Goal: Information Seeking & Learning: Learn about a topic

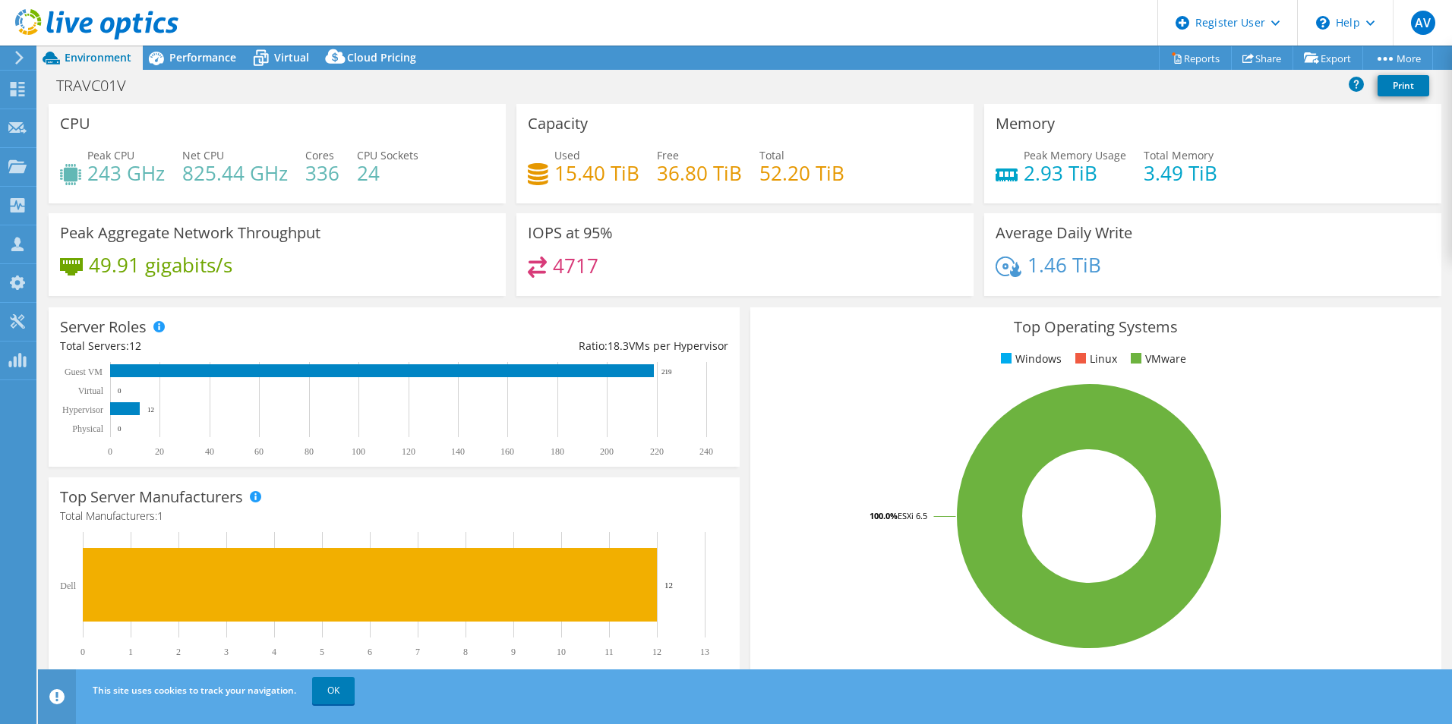
click at [204, 71] on div "TRAVC01V Print" at bounding box center [745, 85] width 1414 height 28
click at [206, 59] on span "Performance" at bounding box center [202, 57] width 67 height 14
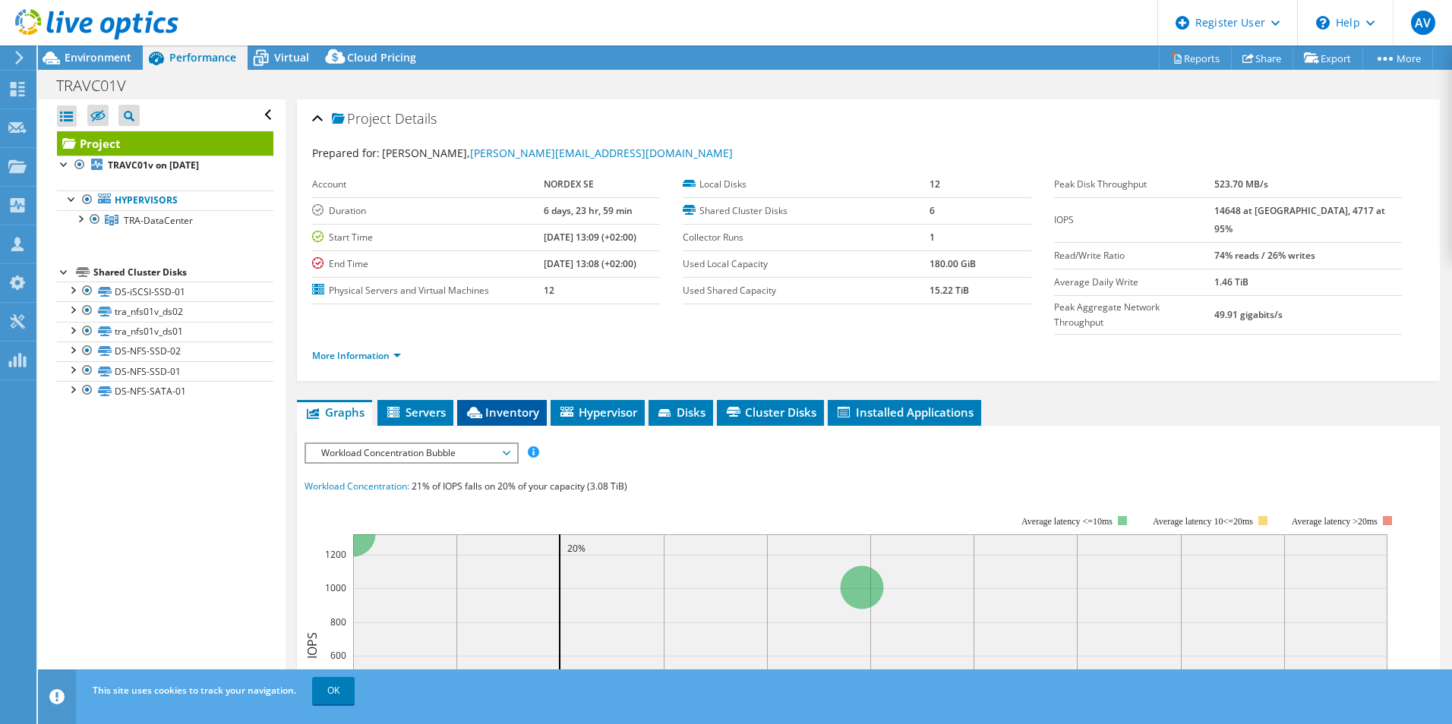
click at [518, 405] on span "Inventory" at bounding box center [502, 412] width 74 height 15
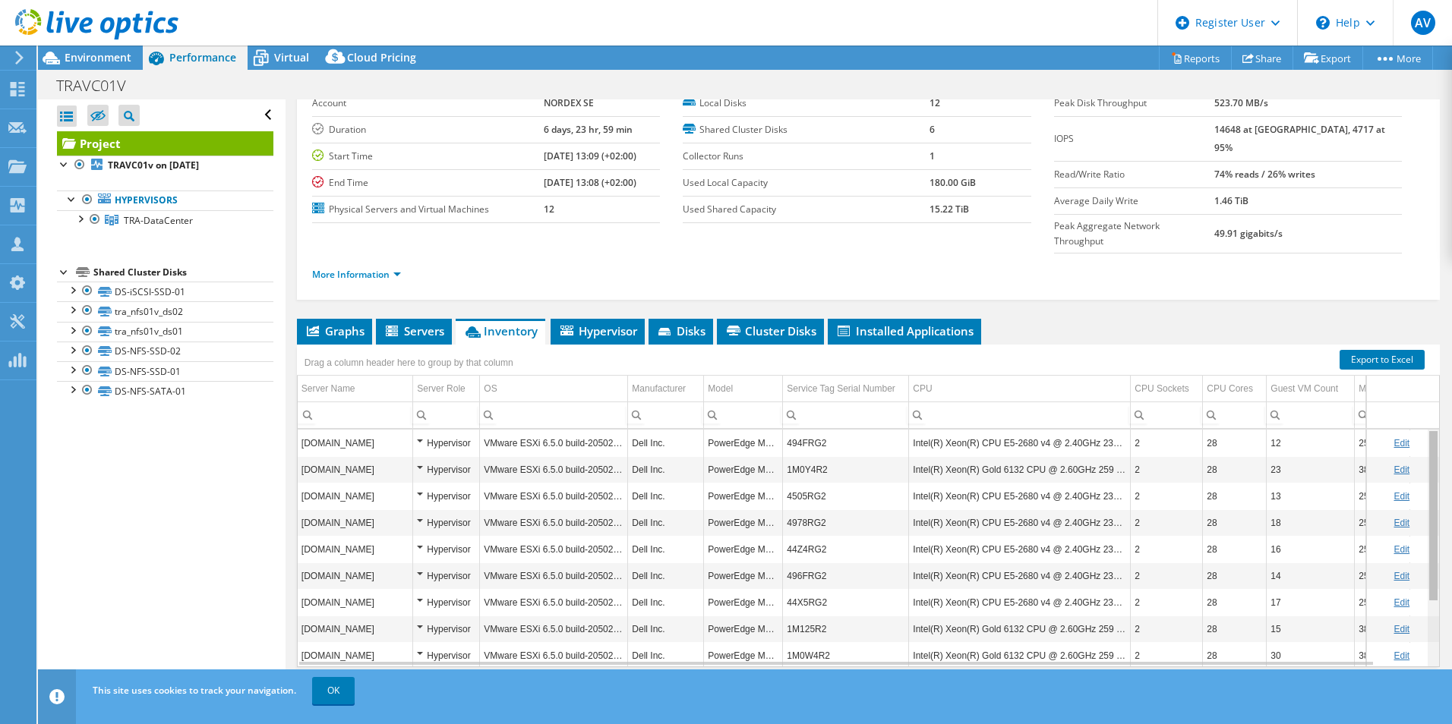
drag, startPoint x: 1424, startPoint y: 418, endPoint x: 1428, endPoint y: 402, distance: 15.7
click at [1428, 402] on body "AV Dell User [PERSON_NAME] [PERSON_NAME][EMAIL_ADDRESS][PERSON_NAME][DOMAIN_NAM…" at bounding box center [726, 362] width 1452 height 724
click at [1424, 319] on ul "Graphs Servers Inventory Hypervisor Disks Cluster Disks Installed Applications" at bounding box center [868, 332] width 1143 height 26
drag, startPoint x: 1424, startPoint y: 415, endPoint x: 1420, endPoint y: 408, distance: 7.8
click at [1420, 408] on body "AV Dell User [PERSON_NAME] [PERSON_NAME][EMAIL_ADDRESS][PERSON_NAME][DOMAIN_NAM…" at bounding box center [726, 362] width 1452 height 724
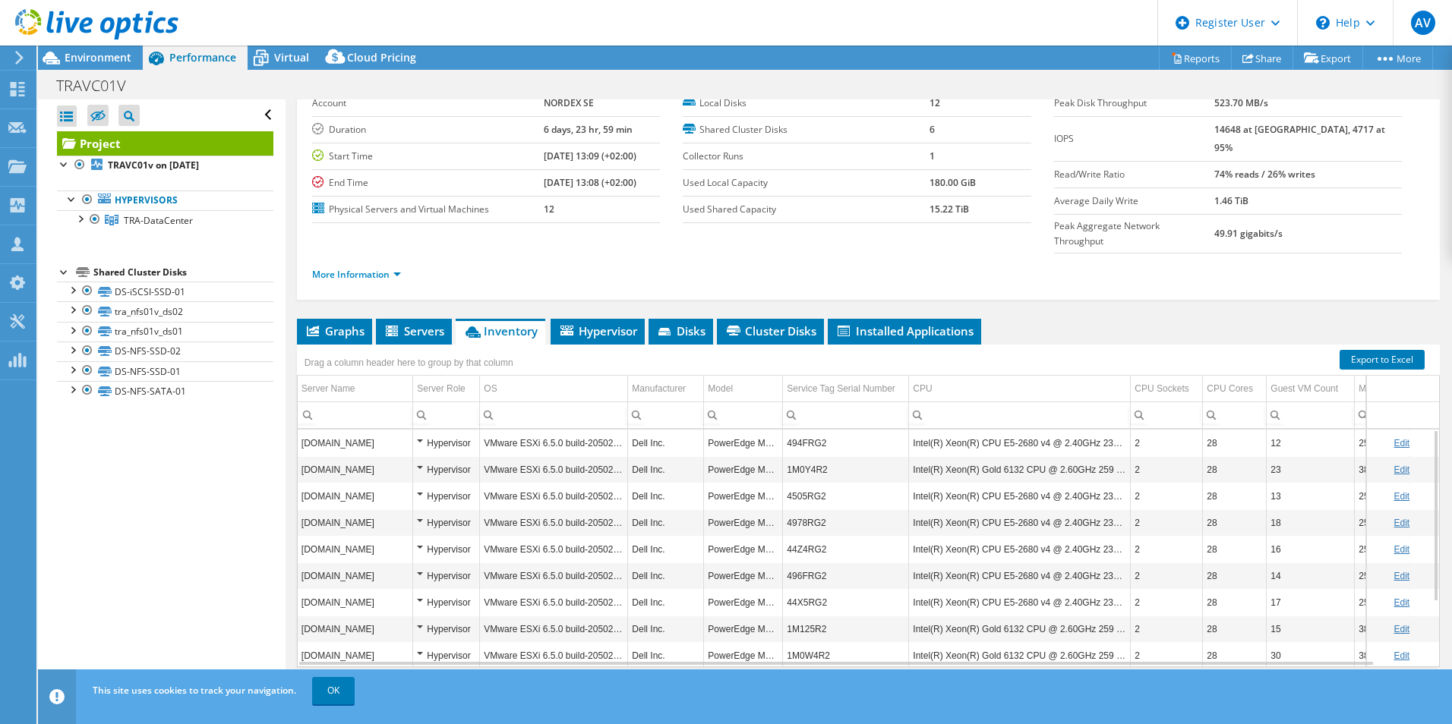
click at [1234, 280] on div "Project Details Prepared for: [PERSON_NAME], [PERSON_NAME][EMAIL_ADDRESS][DOMAI…" at bounding box center [867, 371] width 1165 height 707
click at [1347, 279] on div "Project Details Prepared for: [PERSON_NAME], [PERSON_NAME][EMAIL_ADDRESS][DOMAI…" at bounding box center [867, 371] width 1165 height 707
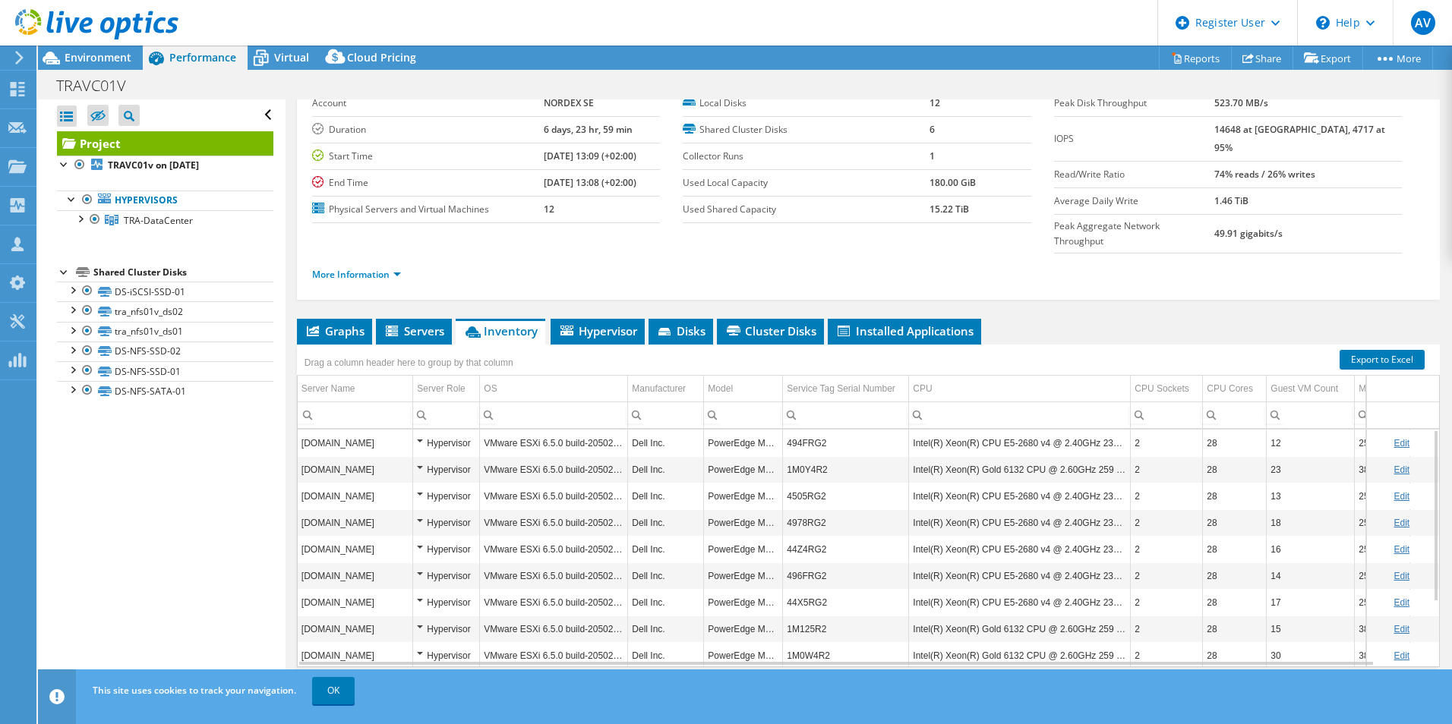
click at [1305, 283] on div "Project Details Prepared for: [PERSON_NAME], [PERSON_NAME][EMAIL_ADDRESS][DOMAI…" at bounding box center [867, 371] width 1165 height 707
click at [1291, 285] on div "Project Details Prepared for: [PERSON_NAME], [PERSON_NAME][EMAIL_ADDRESS][DOMAI…" at bounding box center [867, 371] width 1165 height 707
